Goal: Information Seeking & Learning: Find contact information

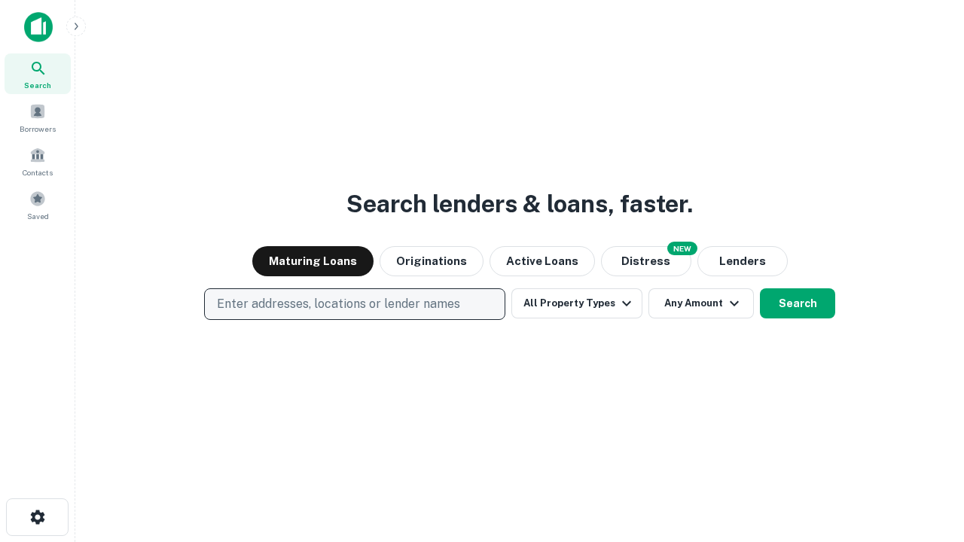
click at [354, 304] on p "Enter addresses, locations or lender names" at bounding box center [338, 304] width 243 height 18
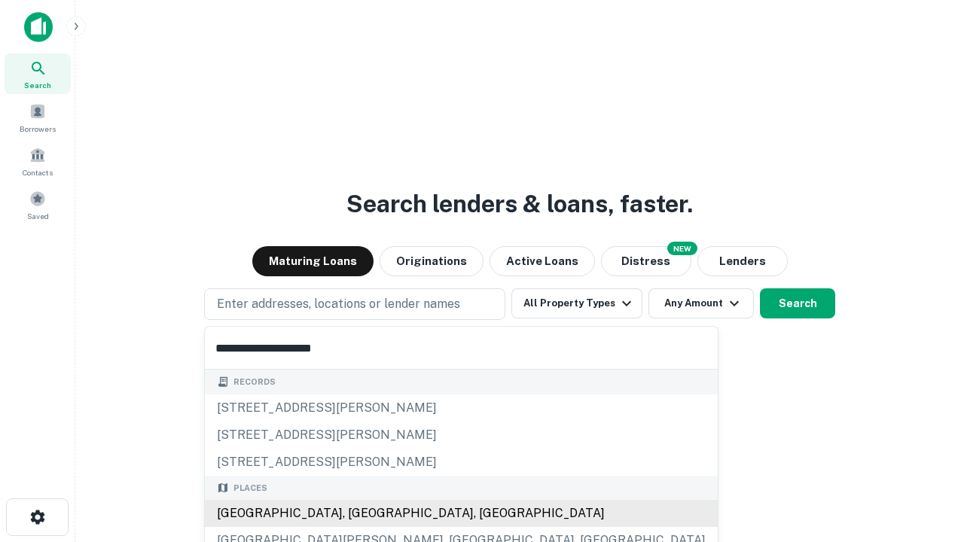
click at [360, 514] on div "[GEOGRAPHIC_DATA], [GEOGRAPHIC_DATA], [GEOGRAPHIC_DATA]" at bounding box center [461, 513] width 513 height 27
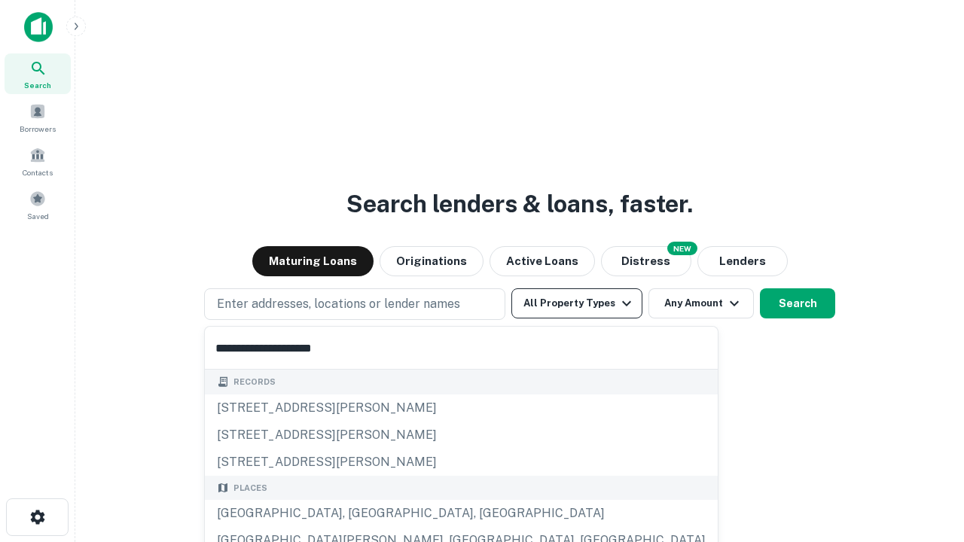
click at [577, 304] on button "All Property Types" at bounding box center [576, 304] width 131 height 30
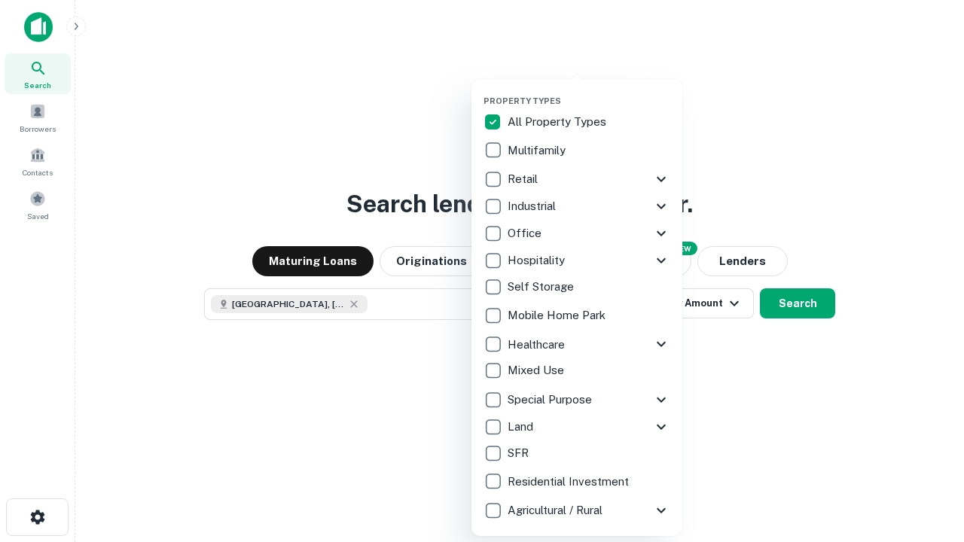
click at [589, 91] on button "button" at bounding box center [589, 91] width 211 height 1
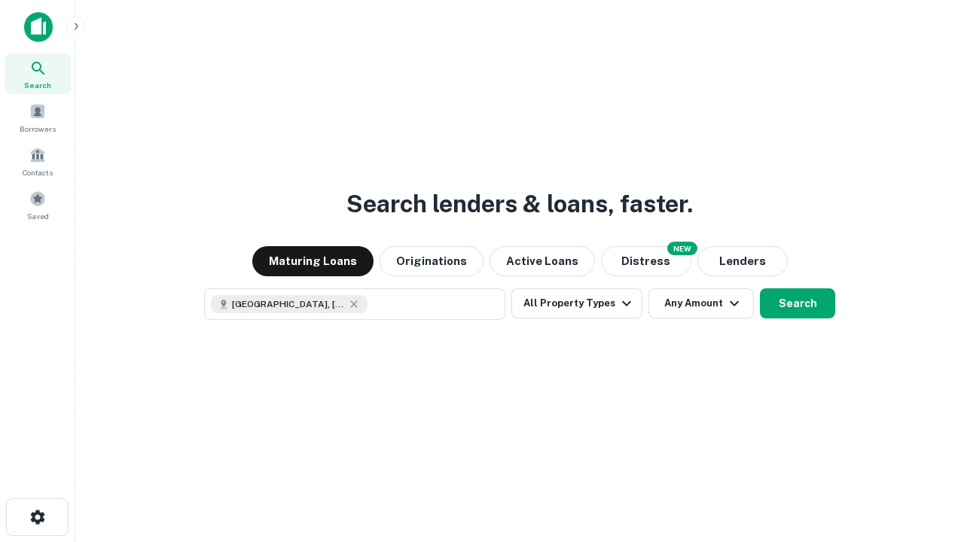
scroll to position [24, 0]
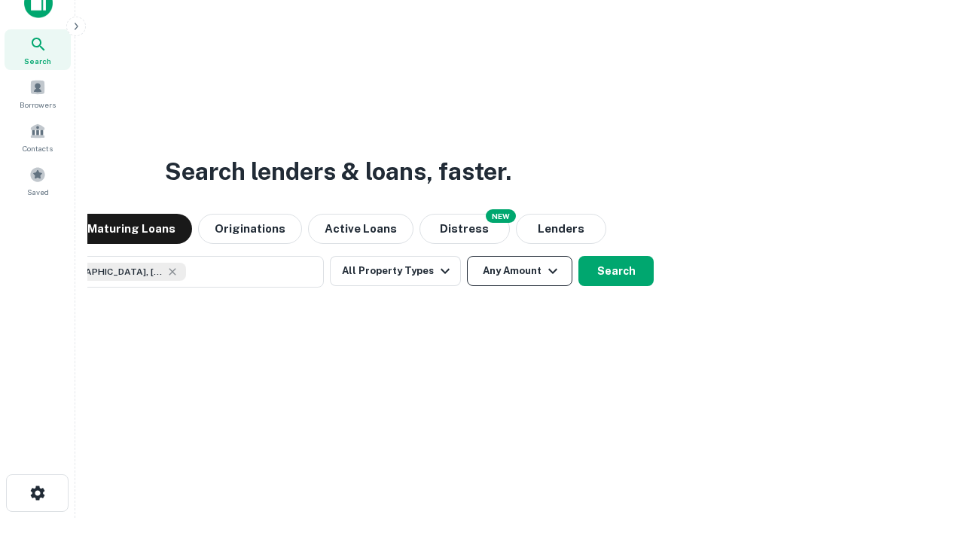
click at [467, 256] on button "Any Amount" at bounding box center [519, 271] width 105 height 30
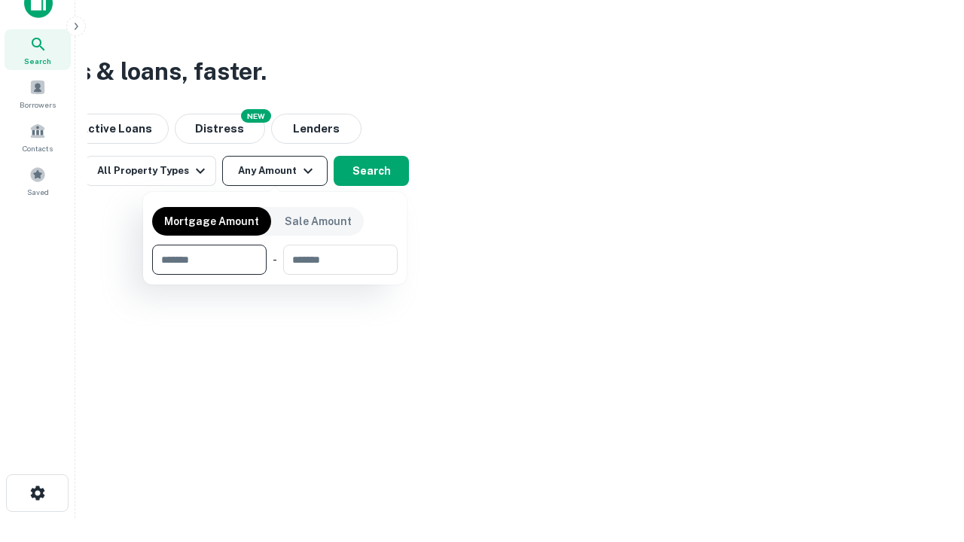
type input "*******"
click at [275, 275] on button "button" at bounding box center [275, 275] width 246 height 1
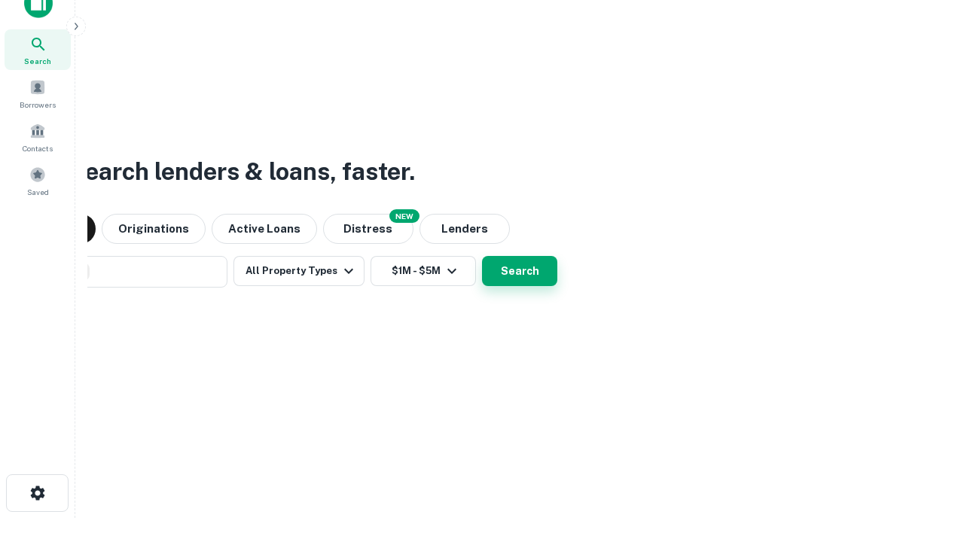
click at [482, 256] on button "Search" at bounding box center [519, 271] width 75 height 30
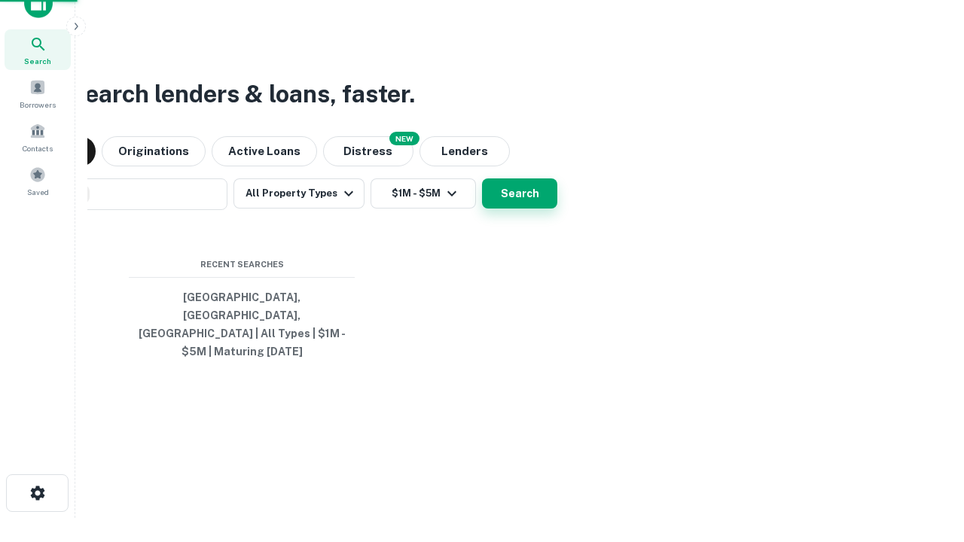
scroll to position [49, 426]
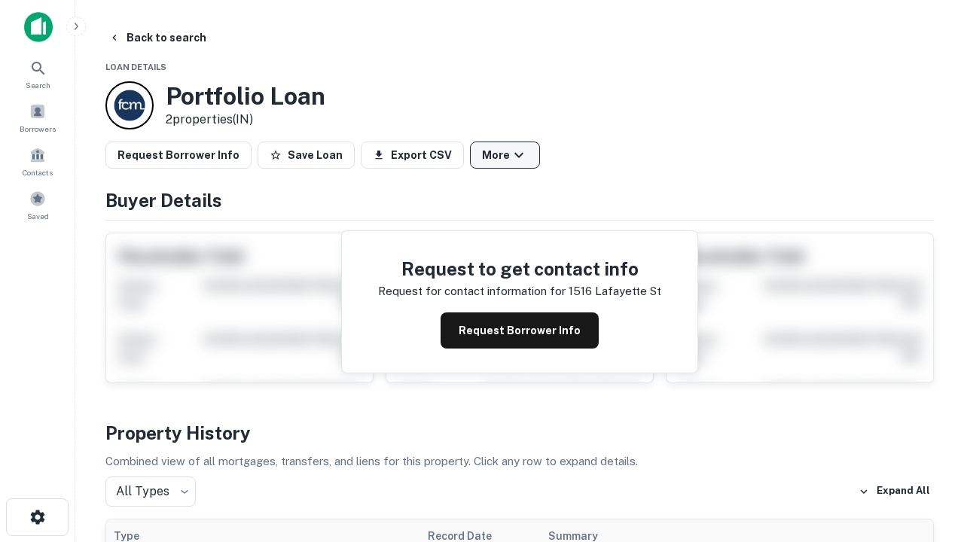
click at [505, 155] on button "More" at bounding box center [505, 155] width 70 height 27
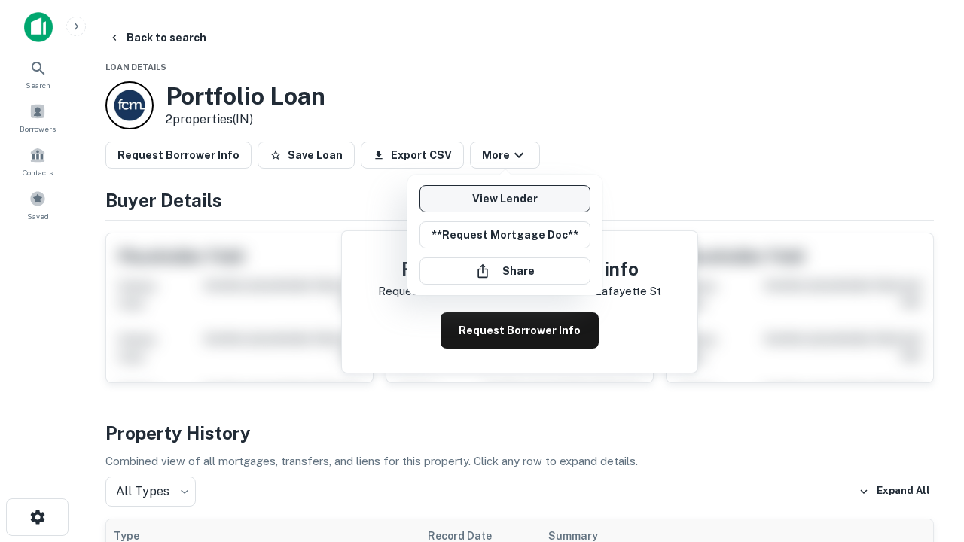
click at [505, 199] on link "View Lender" at bounding box center [505, 198] width 171 height 27
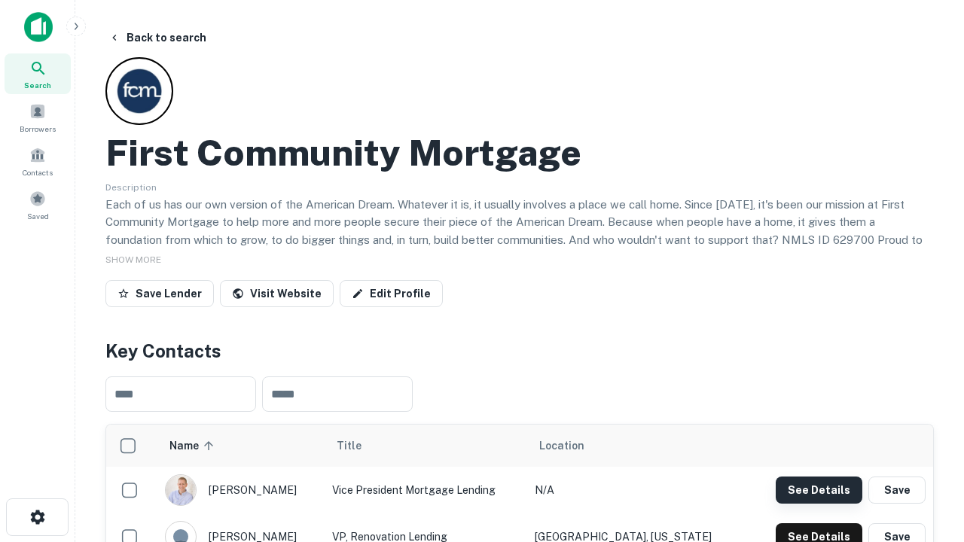
click at [819, 490] on button "See Details" at bounding box center [819, 490] width 87 height 27
